Goal: Task Accomplishment & Management: Use online tool/utility

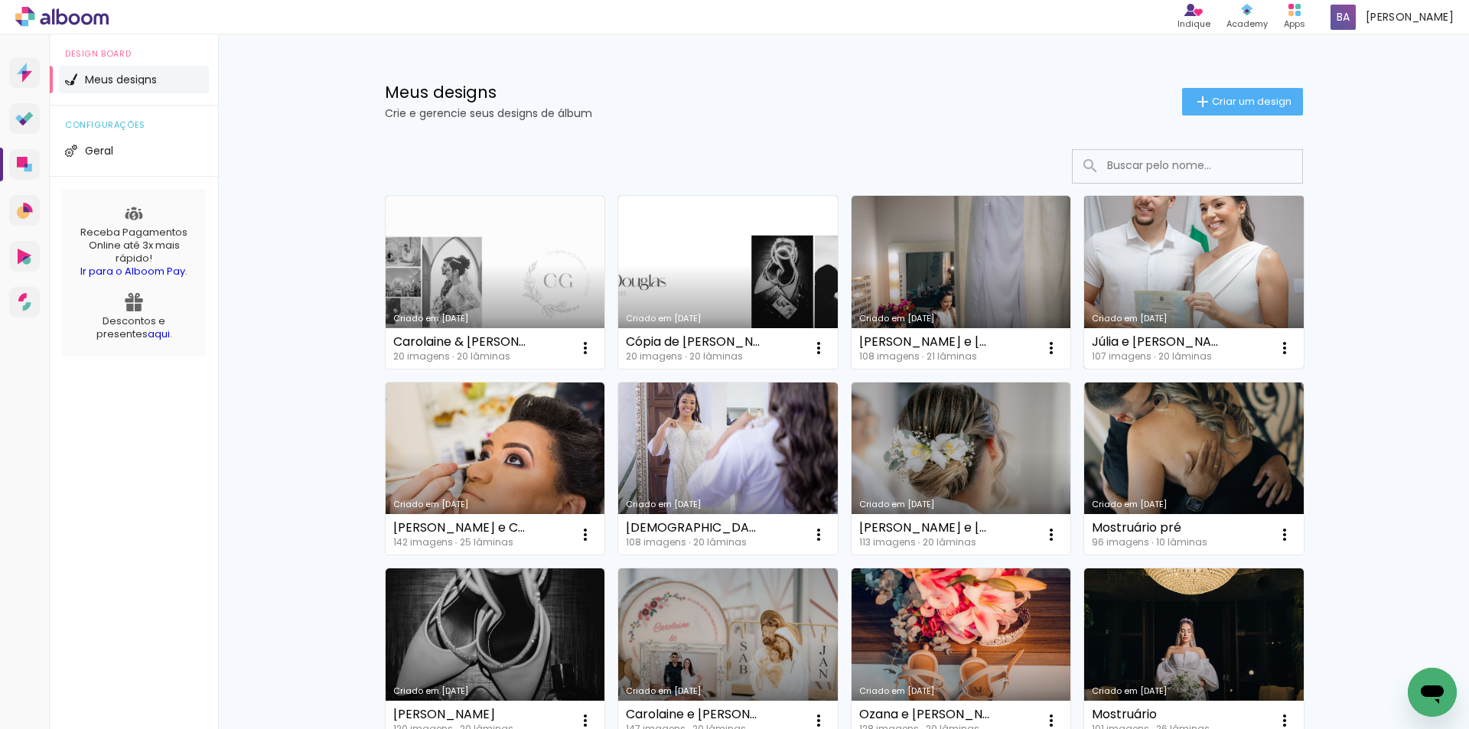
scroll to position [128, 0]
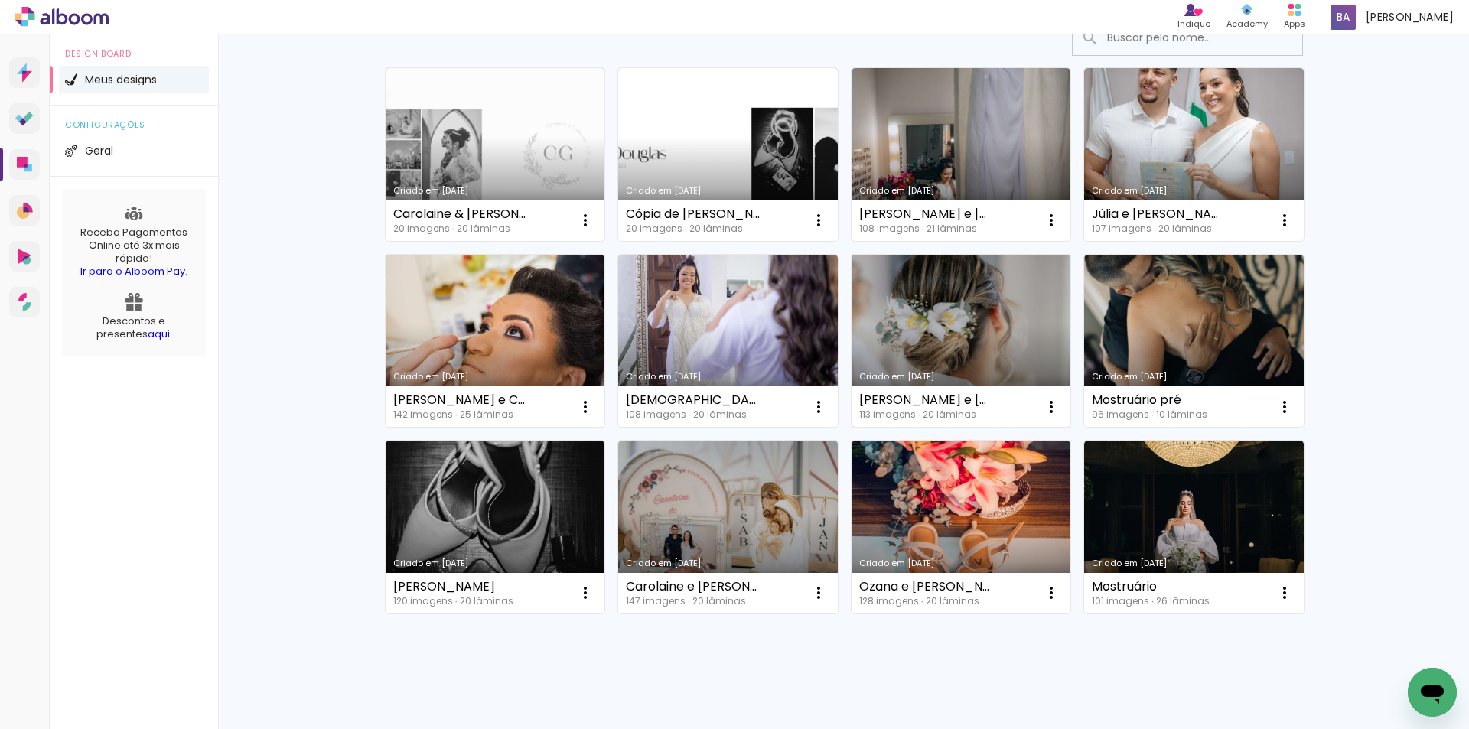
click at [920, 342] on link "Criado em [DATE]" at bounding box center [962, 341] width 220 height 173
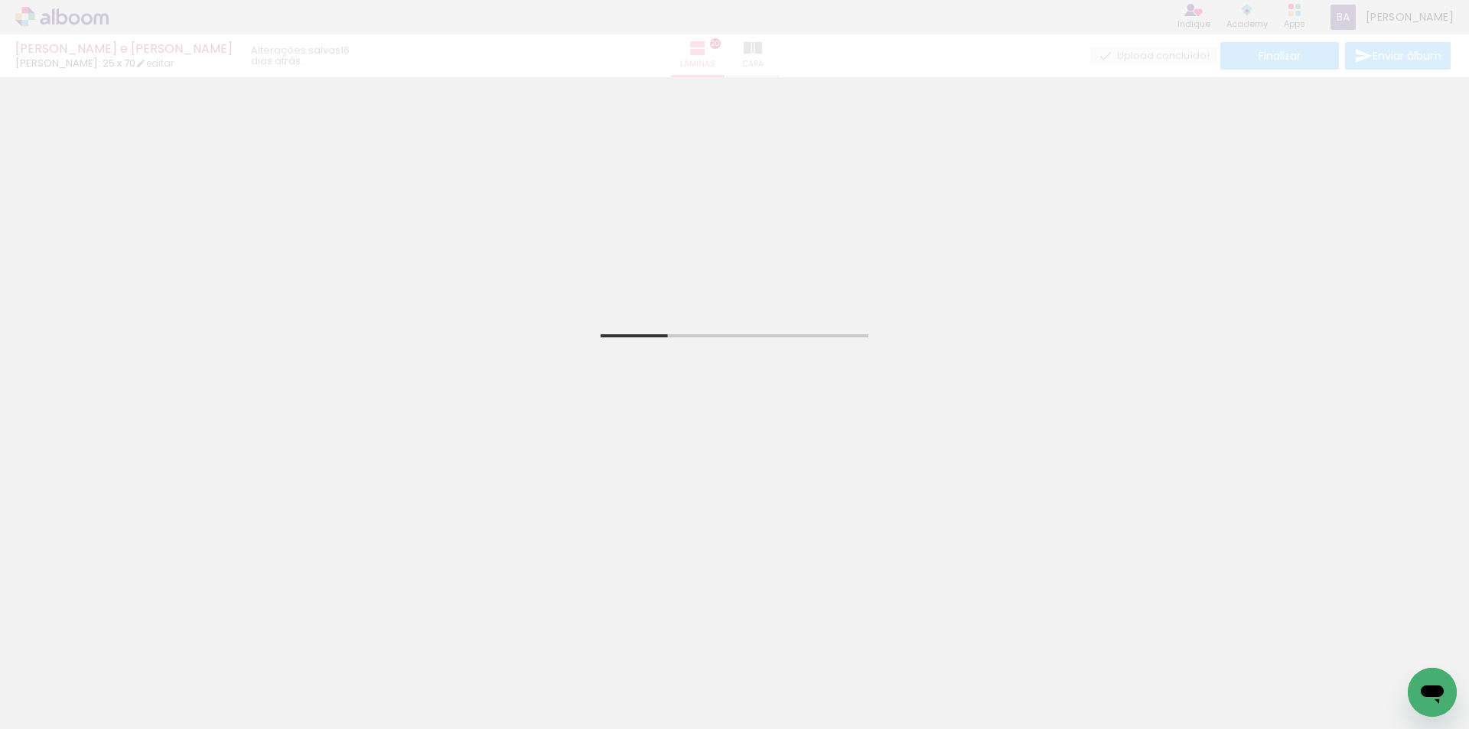
scroll to position [510, 0]
